Goal: Book appointment/travel/reservation

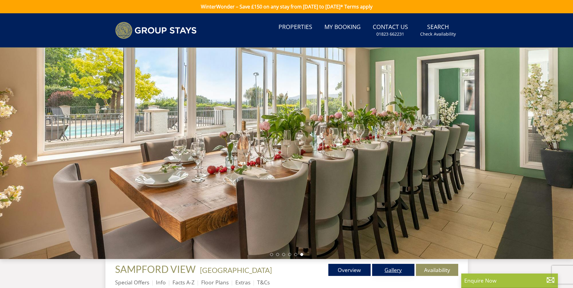
click at [395, 269] on link "Gallery" at bounding box center [393, 270] width 42 height 12
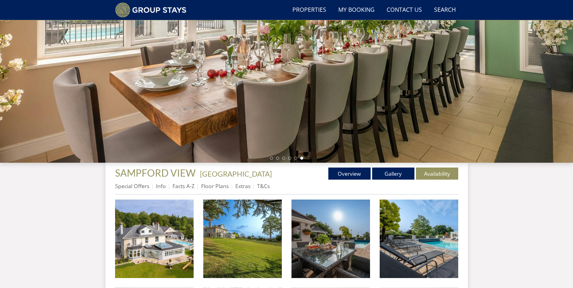
scroll to position [112, 0]
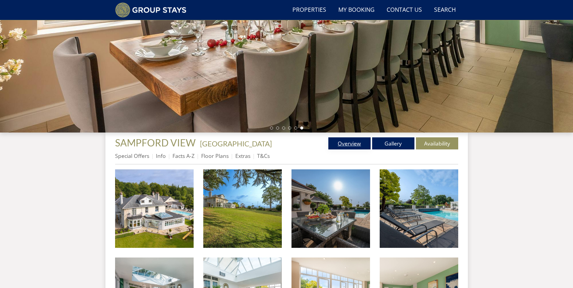
click at [349, 145] on link "Overview" at bounding box center [349, 143] width 42 height 12
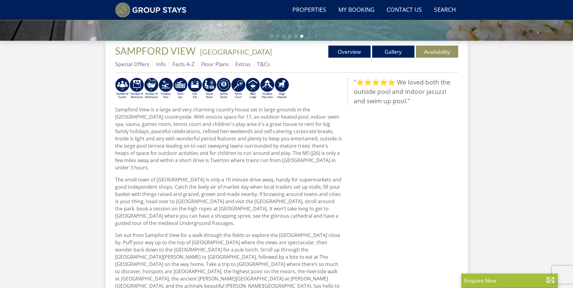
scroll to position [205, 0]
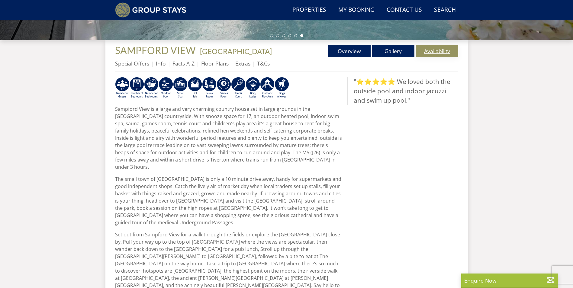
click at [441, 53] on link "Availability" at bounding box center [437, 51] width 42 height 12
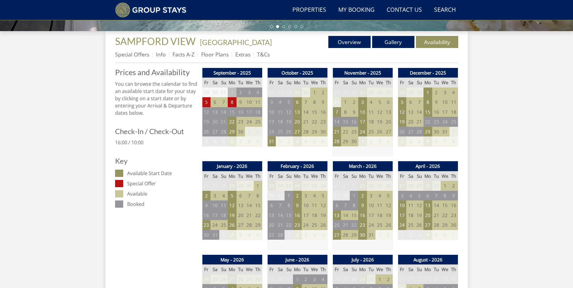
scroll to position [203, 0]
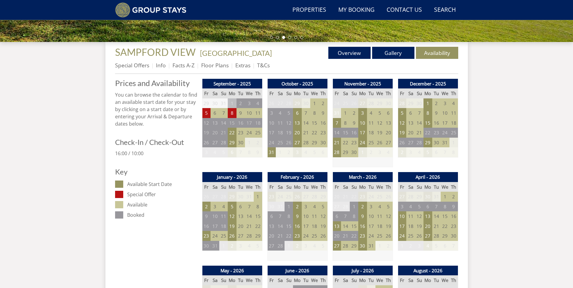
click at [214, 113] on td "6" at bounding box center [214, 113] width 8 height 10
click at [208, 113] on td "5" at bounding box center [206, 113] width 8 height 10
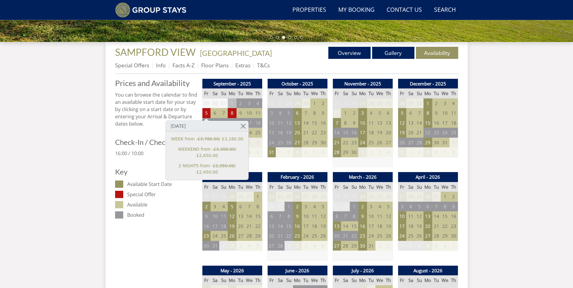
click at [257, 112] on td "11" at bounding box center [258, 113] width 8 height 10
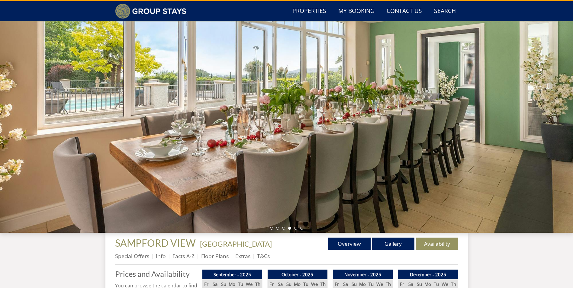
scroll to position [0, 0]
